Goal: Check status: Check status

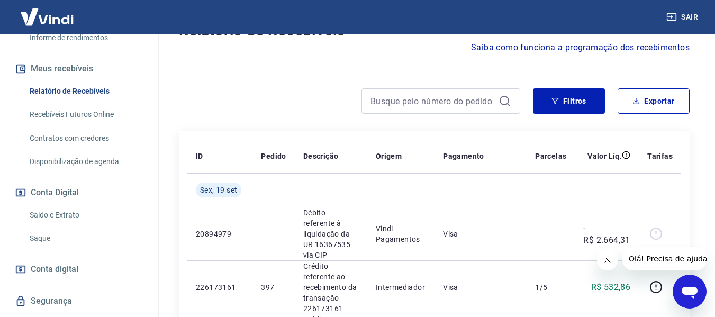
scroll to position [212, 0]
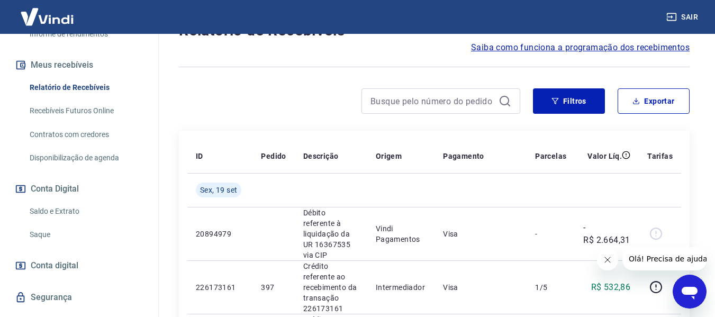
click at [81, 122] on link "Recebíveis Futuros Online" at bounding box center [85, 111] width 120 height 22
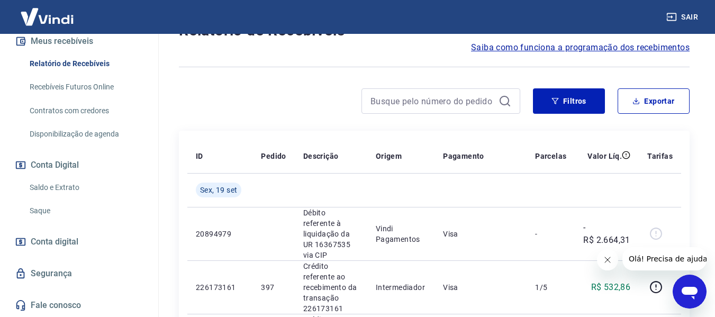
click at [62, 188] on link "Saldo e Extrato" at bounding box center [85, 188] width 120 height 22
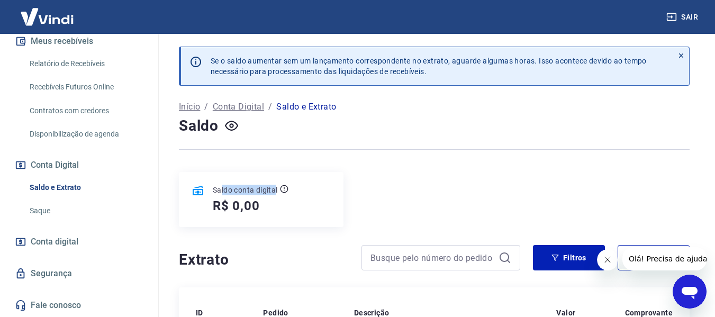
drag, startPoint x: 220, startPoint y: 191, endPoint x: 289, endPoint y: 191, distance: 69.3
click at [286, 191] on div "Saldo conta digital" at bounding box center [251, 190] width 76 height 11
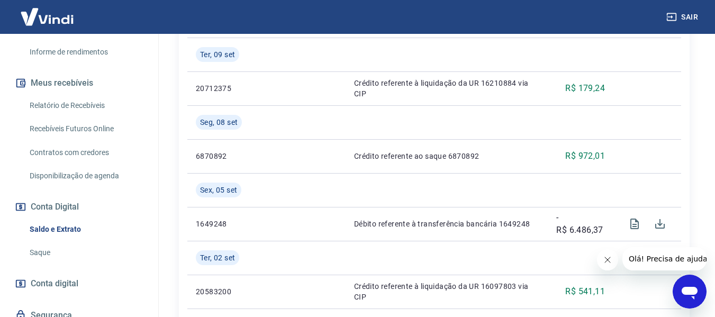
scroll to position [141, 0]
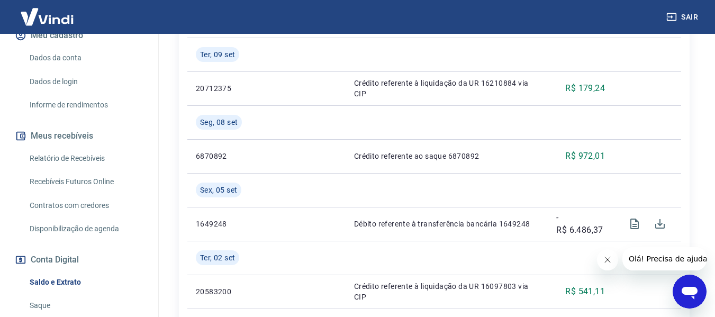
click at [102, 193] on link "Recebíveis Futuros Online" at bounding box center [85, 182] width 120 height 22
